Goal: Task Accomplishment & Management: Manage account settings

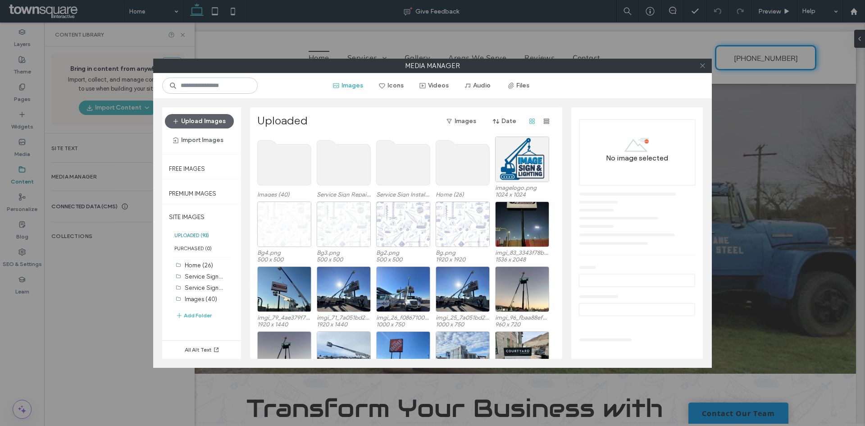
click at [701, 68] on icon at bounding box center [702, 65] width 7 height 7
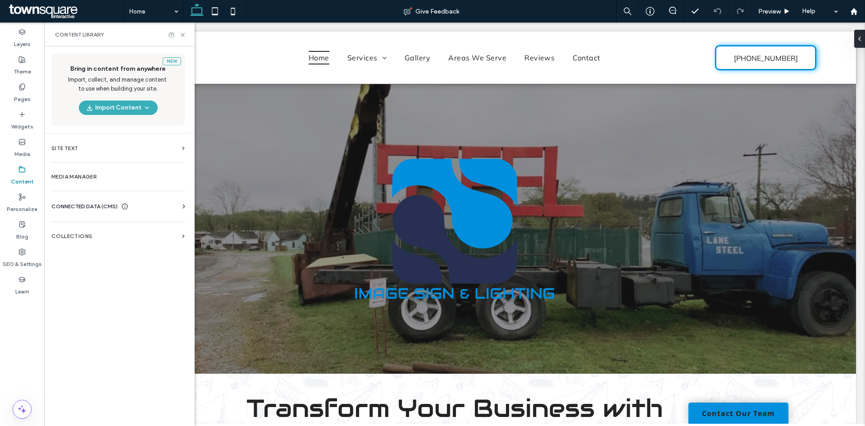
click at [116, 202] on span "CONNECTED DATA (CMS)" at bounding box center [84, 206] width 66 height 9
click at [123, 225] on section "Business Info" at bounding box center [119, 228] width 137 height 21
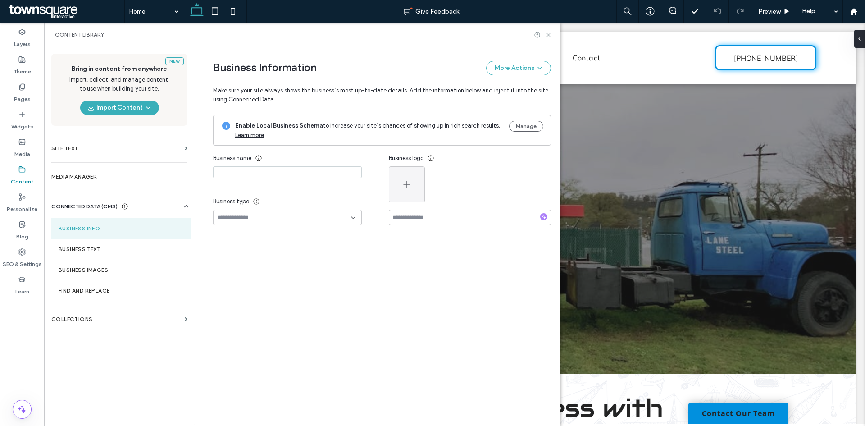
type input "**********"
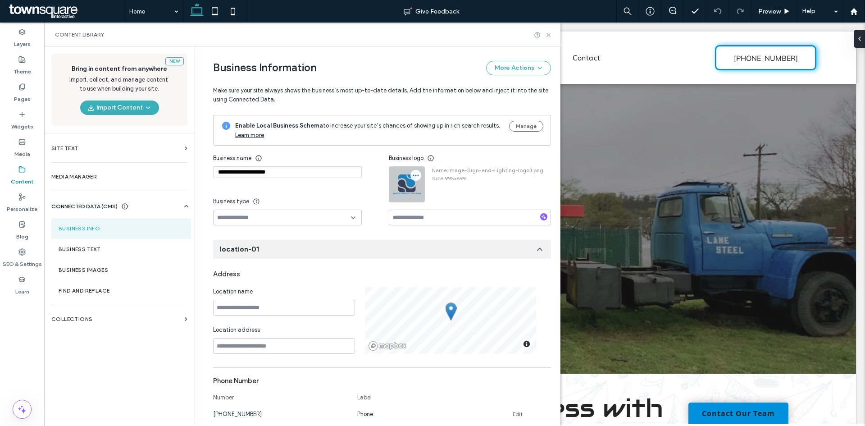
click at [413, 175] on use "button" at bounding box center [416, 175] width 6 height 1
click at [420, 191] on div "Replace Image" at bounding box center [446, 196] width 80 height 17
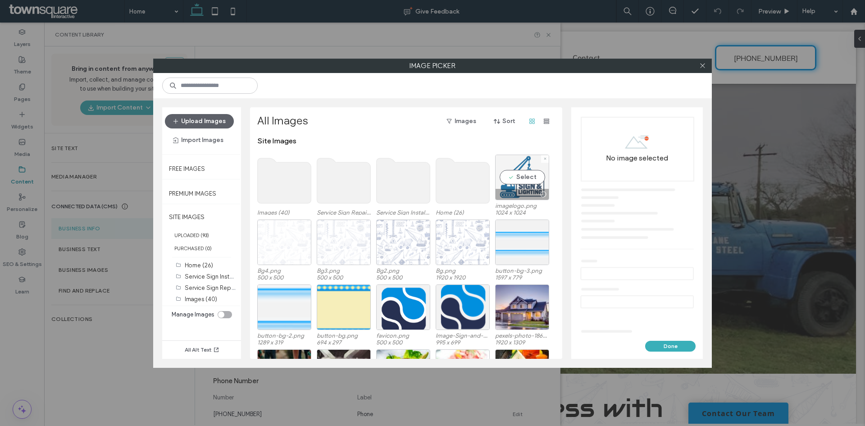
click at [524, 171] on div "Select" at bounding box center [522, 177] width 54 height 45
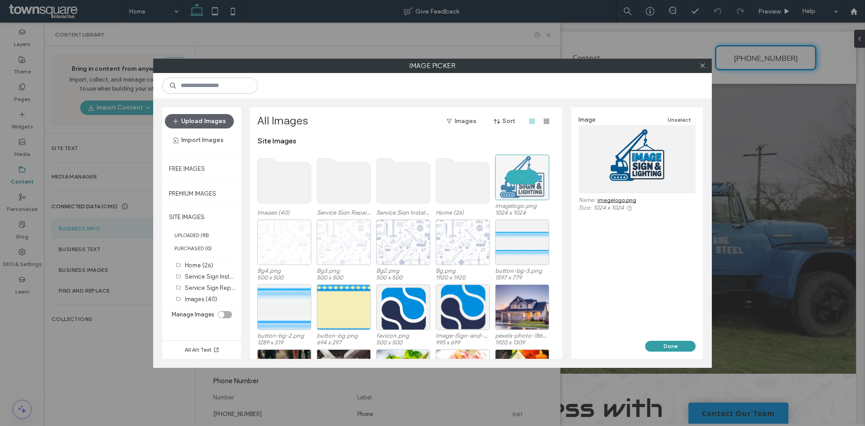
click at [659, 348] on button "Done" at bounding box center [670, 346] width 50 height 11
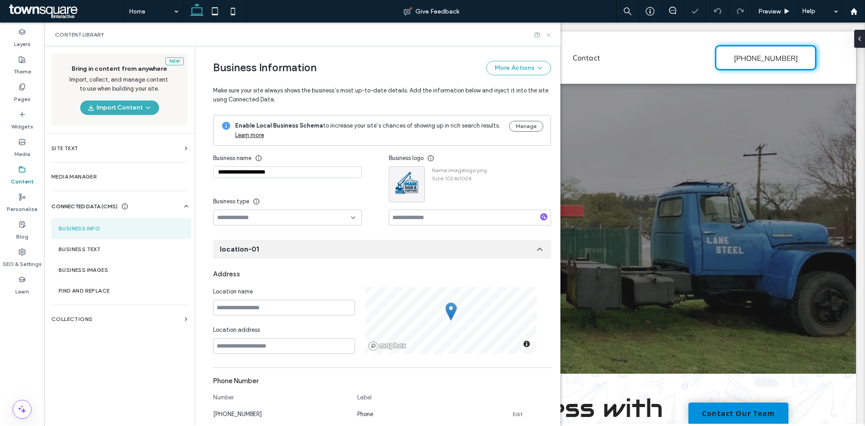
drag, startPoint x: 550, startPoint y: 33, endPoint x: 506, endPoint y: 11, distance: 49.4
click at [550, 33] on use at bounding box center [548, 35] width 4 height 4
